Goal: Information Seeking & Learning: Learn about a topic

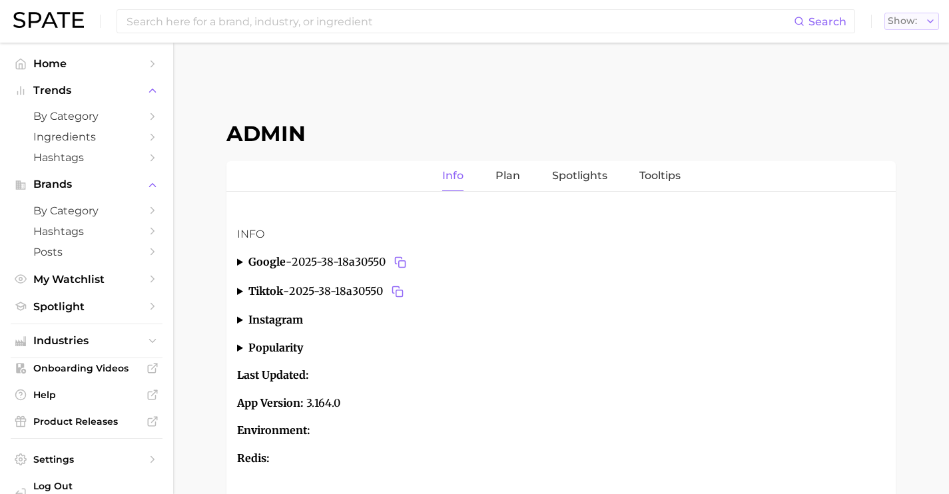
click at [903, 21] on span "Show" at bounding box center [902, 20] width 29 height 7
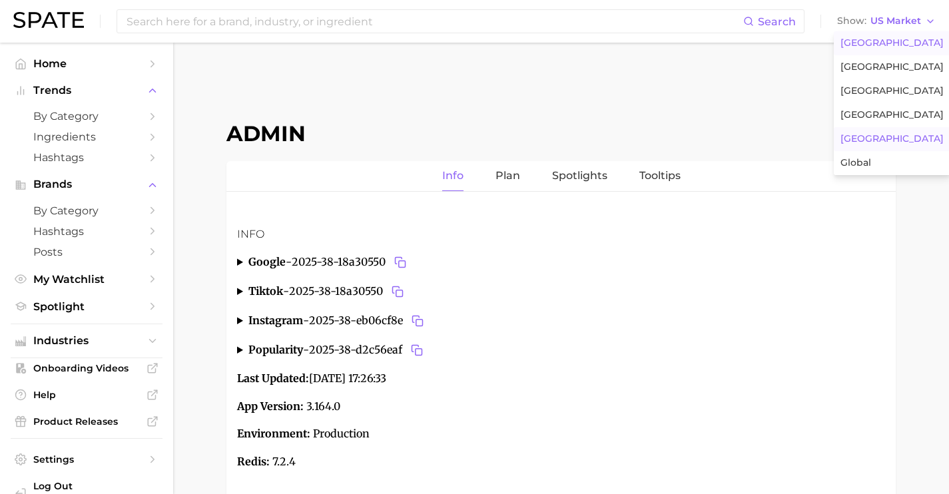
click at [893, 144] on button "[GEOGRAPHIC_DATA]" at bounding box center [892, 139] width 117 height 24
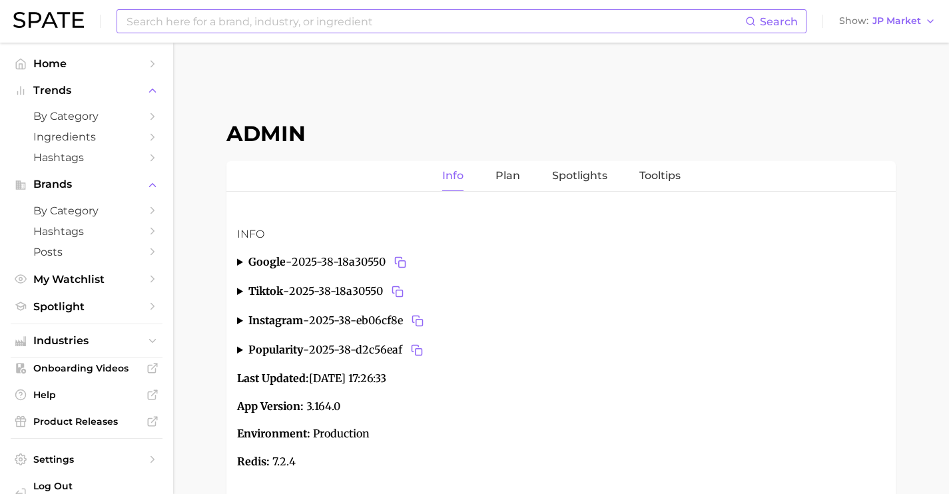
click at [327, 25] on input at bounding box center [435, 21] width 620 height 23
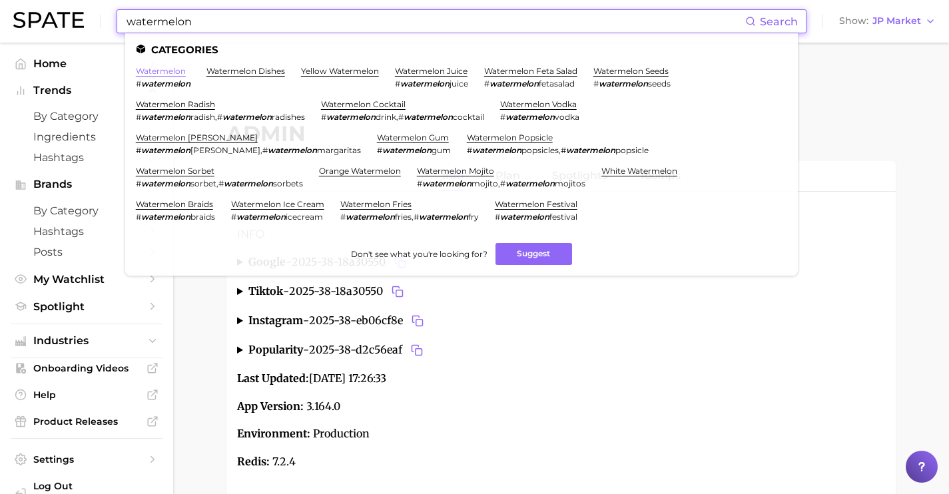
type input "watermelon"
click at [178, 69] on link "watermelon" at bounding box center [161, 71] width 50 height 10
